Goal: Transaction & Acquisition: Purchase product/service

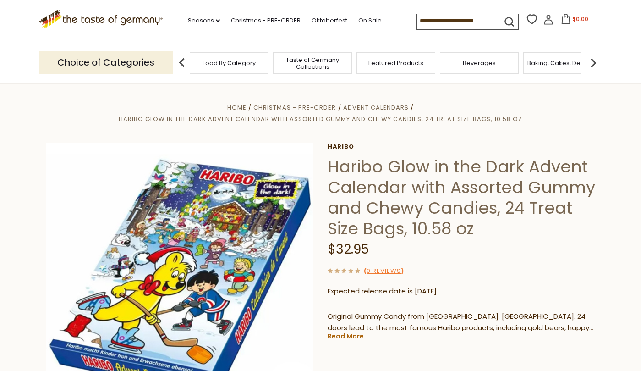
scroll to position [46, 0]
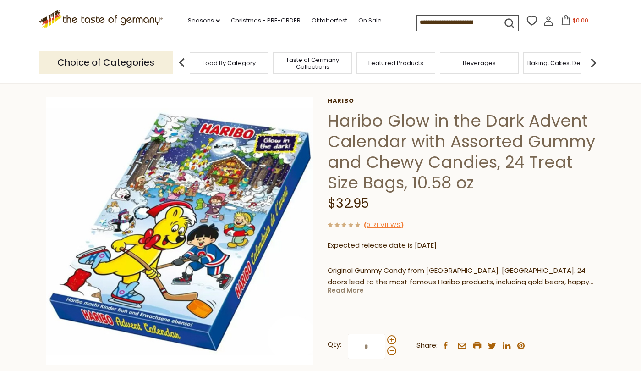
click at [343, 292] on link "Read More" at bounding box center [346, 289] width 36 height 9
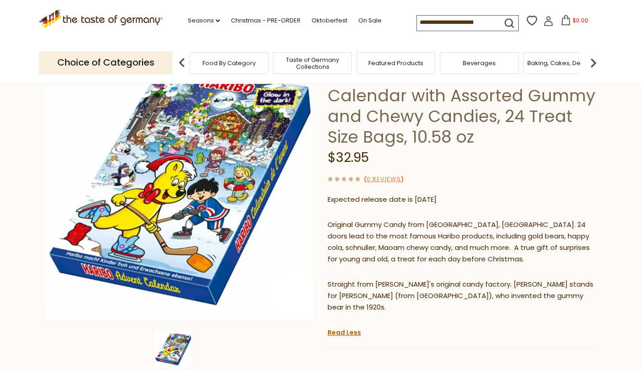
scroll to position [0, 0]
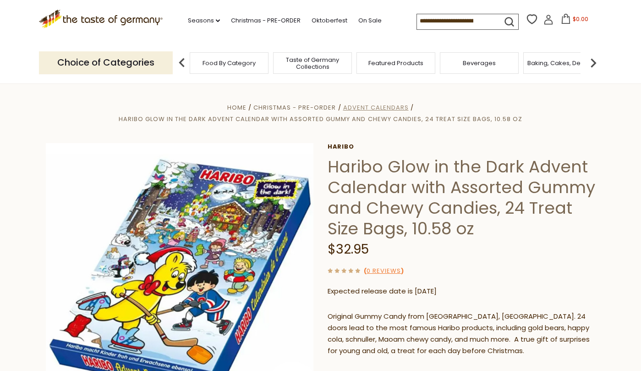
click at [362, 108] on span "Advent Calendars" at bounding box center [376, 107] width 66 height 9
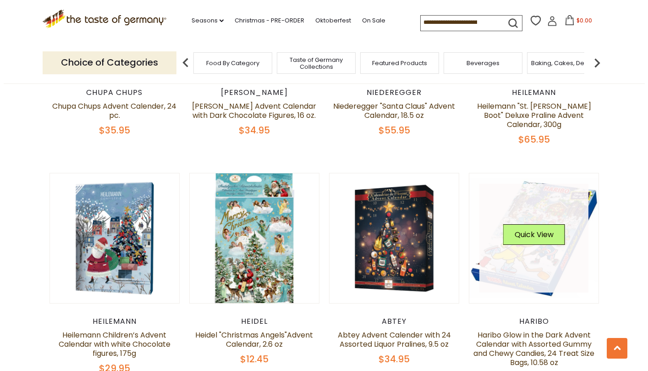
scroll to position [916, 0]
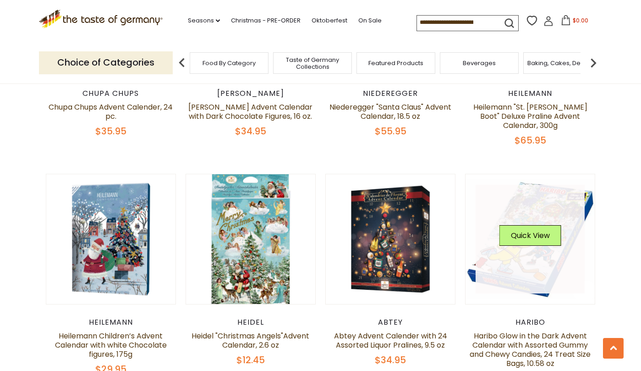
click at [536, 238] on div "Quick View" at bounding box center [530, 238] width 62 height 27
click at [536, 233] on button "Quick View" at bounding box center [530, 235] width 62 height 21
